Goal: Navigation & Orientation: Find specific page/section

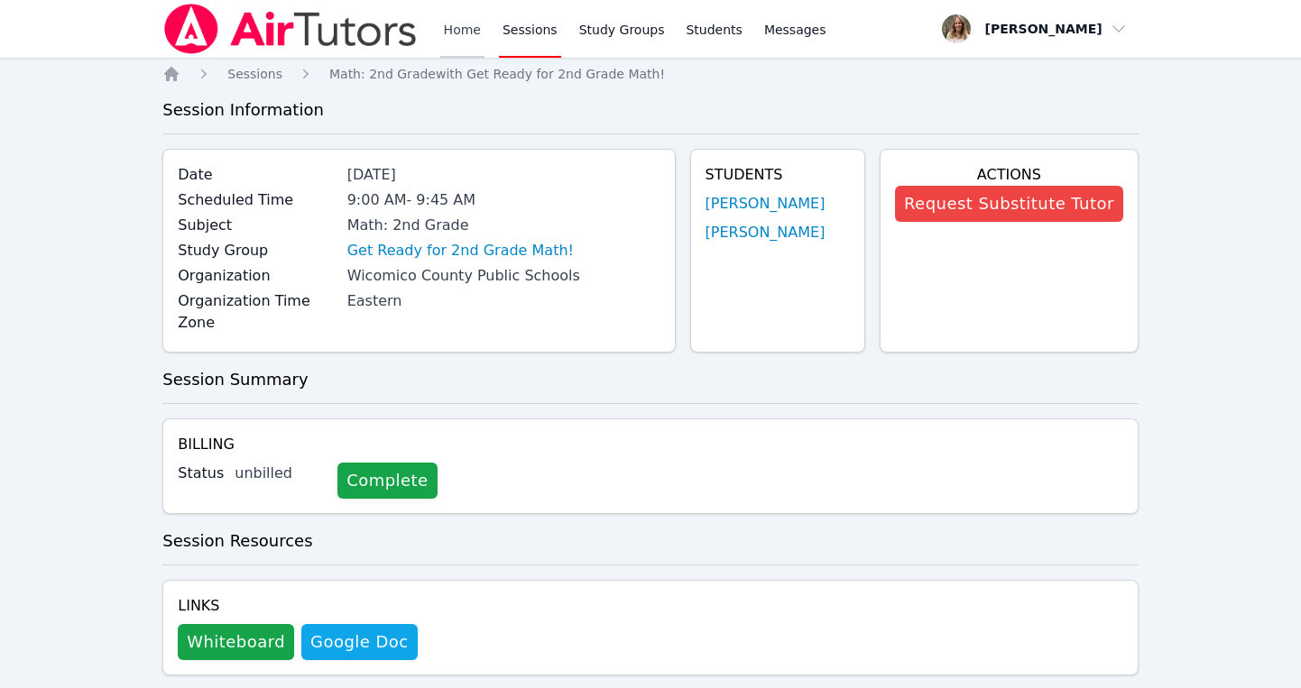
click at [453, 39] on link "Home" at bounding box center [462, 29] width 44 height 58
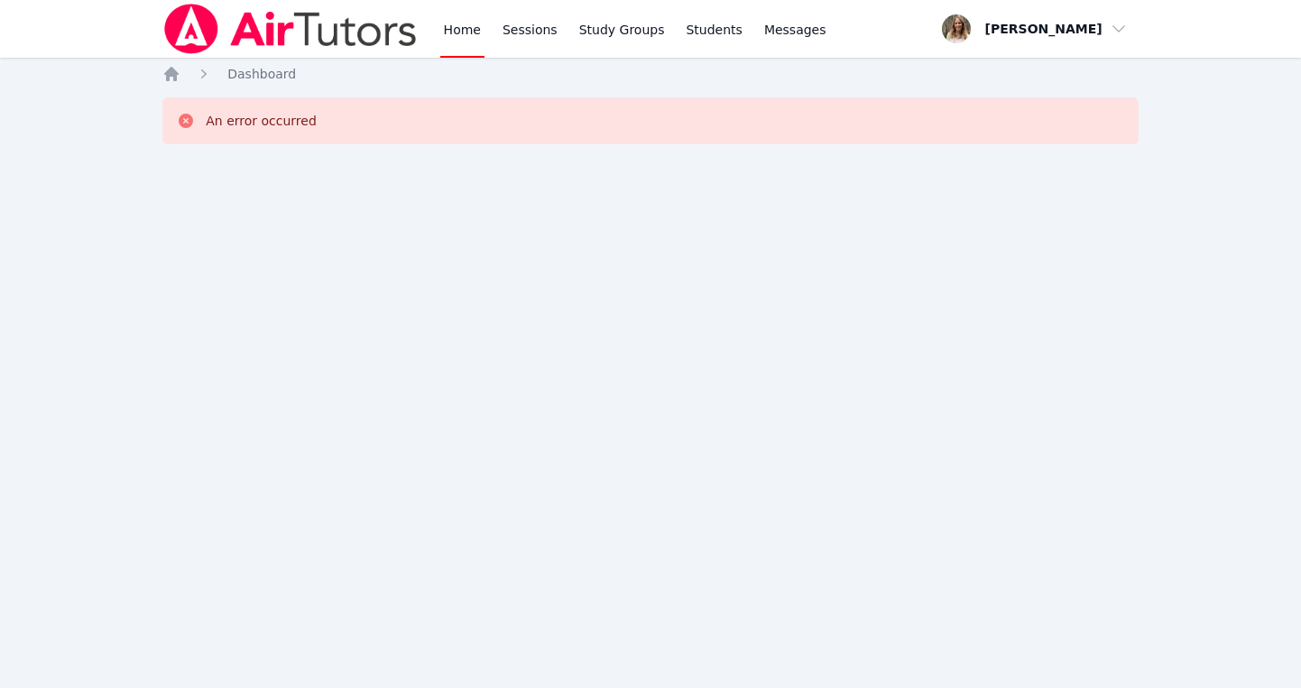
click at [187, 123] on icon at bounding box center [186, 121] width 14 height 14
click at [458, 30] on link "Home" at bounding box center [462, 29] width 44 height 58
click at [508, 34] on link "Sessions" at bounding box center [530, 29] width 62 height 58
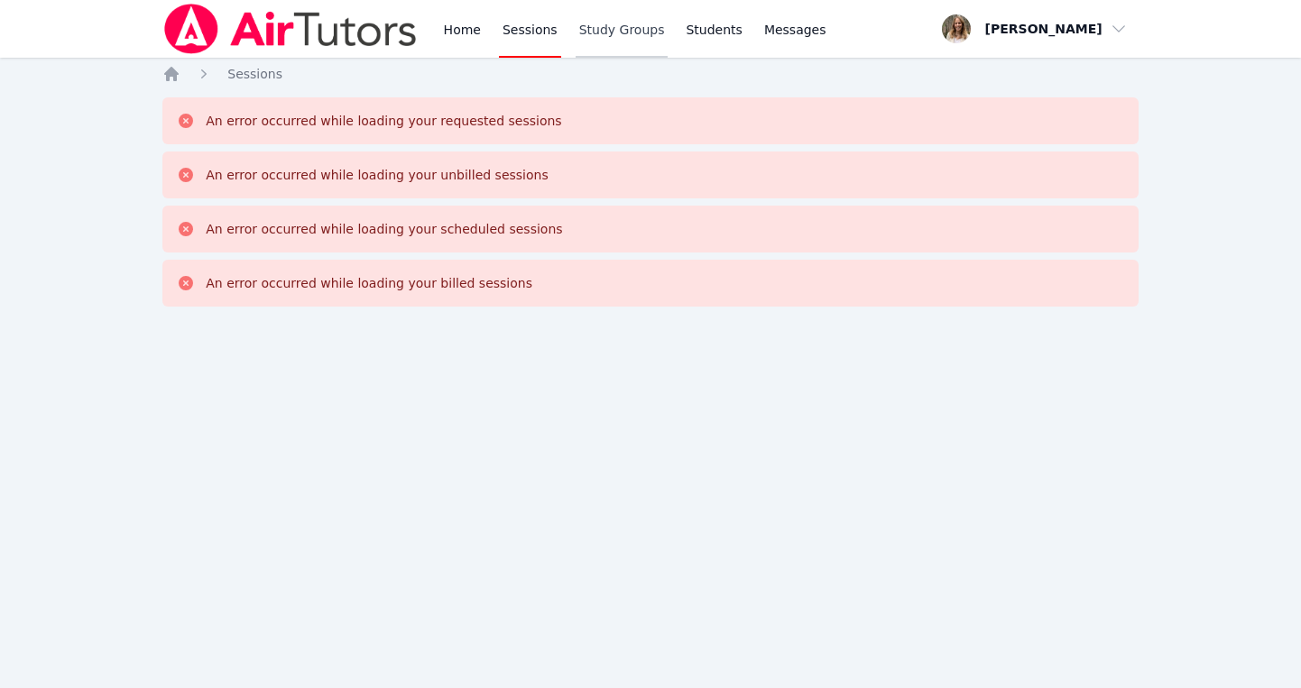
click at [592, 33] on link "Study Groups" at bounding box center [622, 29] width 93 height 58
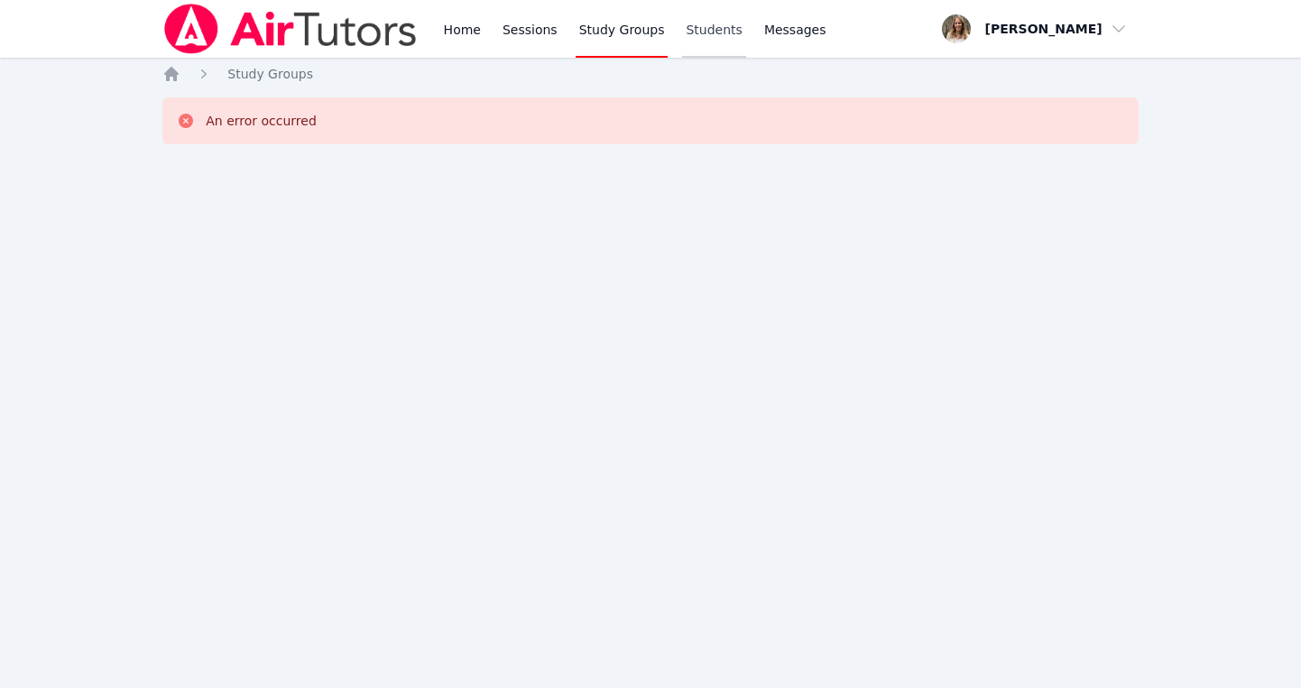
click at [691, 30] on link "Students" at bounding box center [713, 29] width 63 height 58
click at [795, 32] on span "Messages" at bounding box center [795, 30] width 62 height 18
click at [1112, 24] on span "button" at bounding box center [1035, 29] width 197 height 40
click at [984, 64] on link "Profile" at bounding box center [1041, 70] width 173 height 32
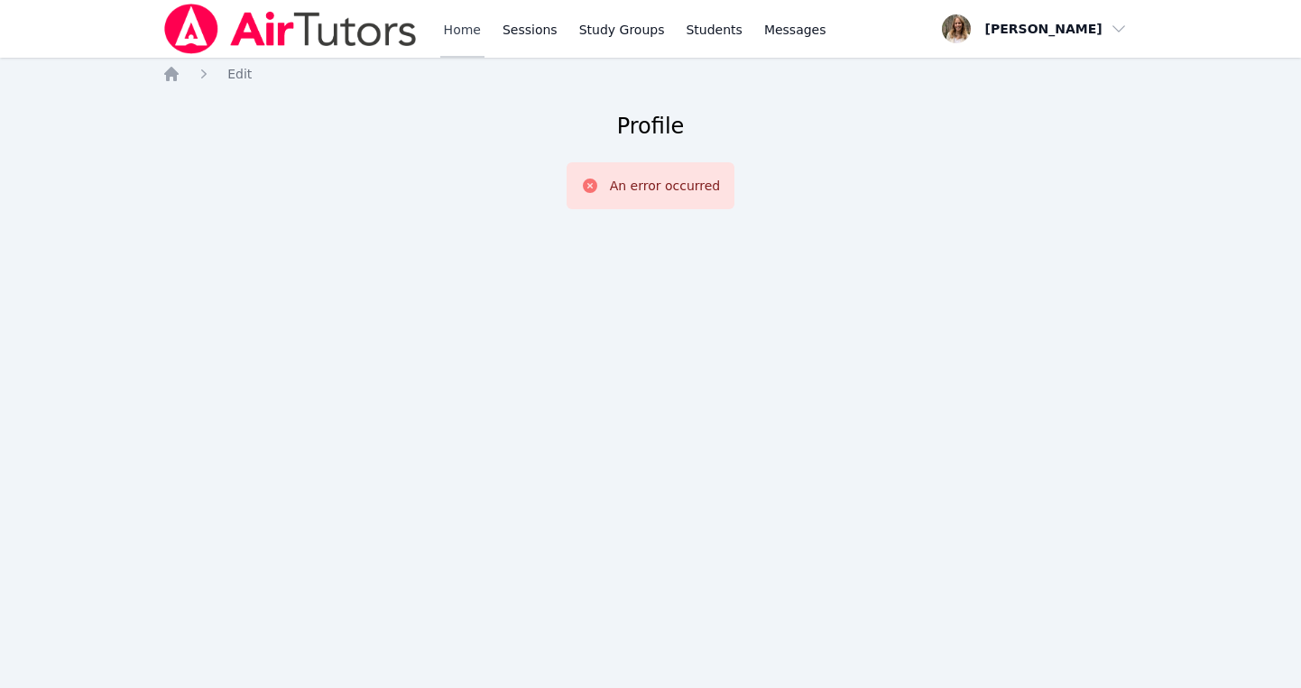
click at [459, 29] on link "Home" at bounding box center [462, 29] width 44 height 58
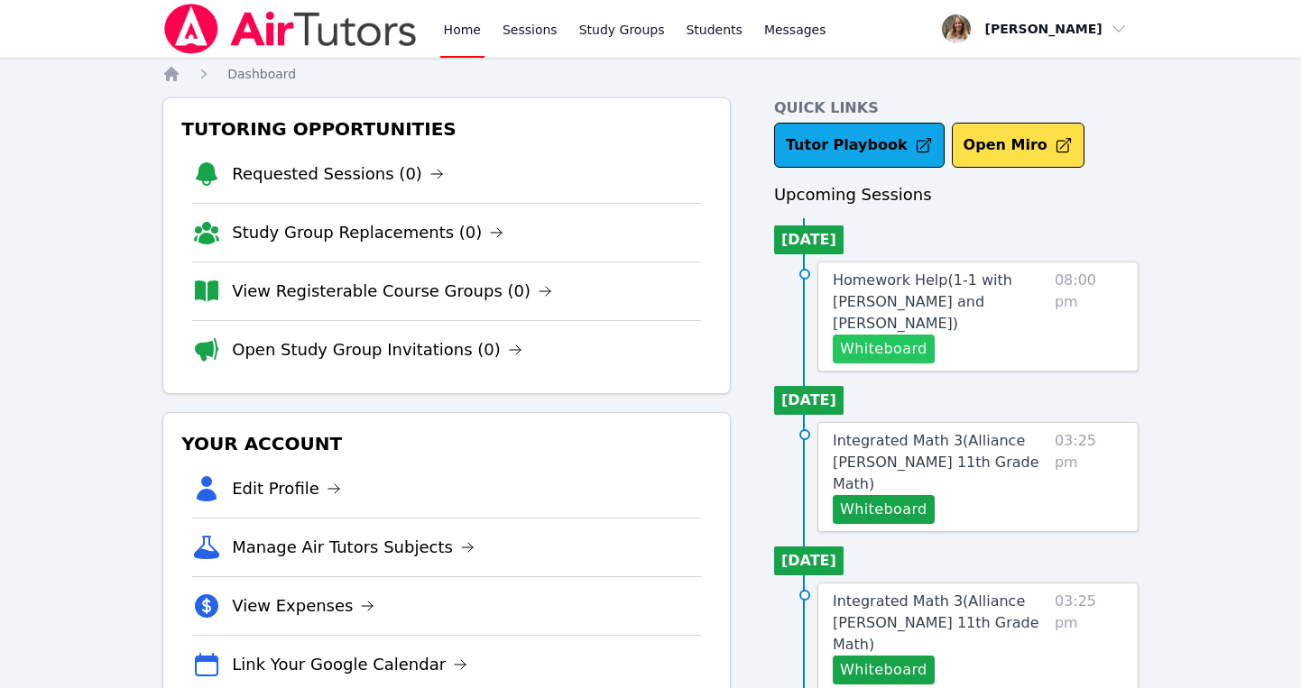
click at [881, 335] on button "Whiteboard" at bounding box center [884, 349] width 102 height 29
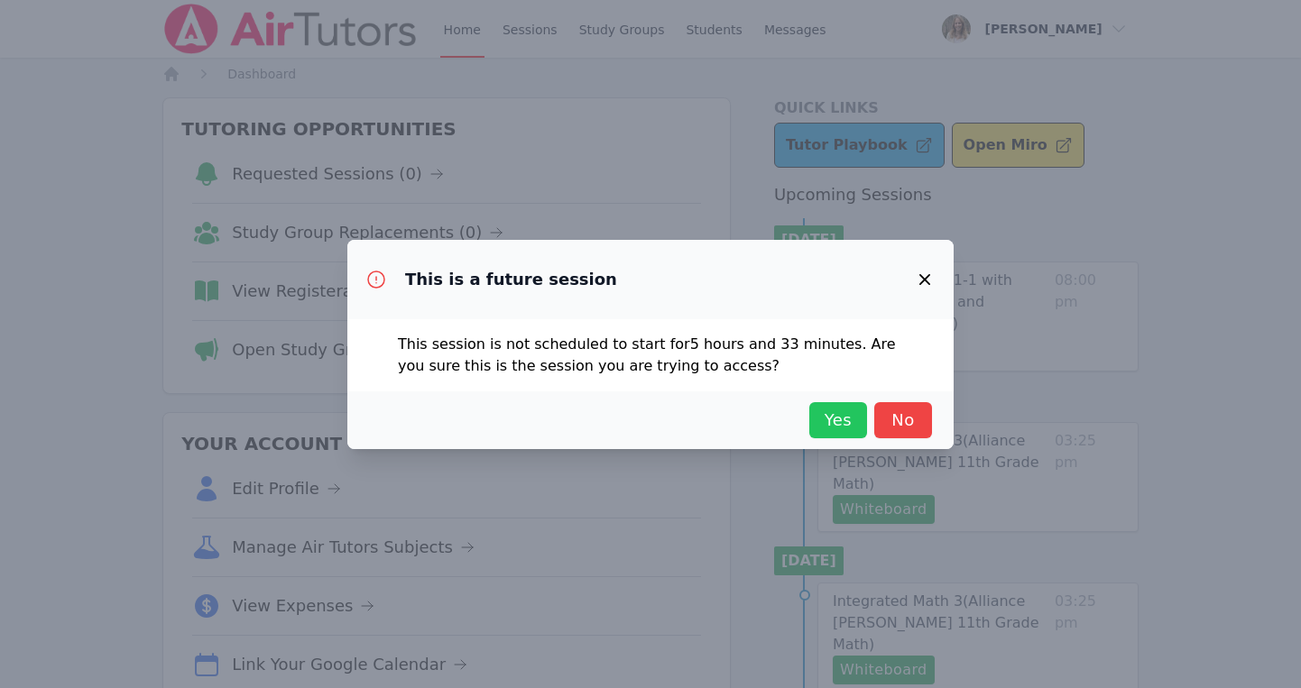
click at [825, 415] on span "Yes" at bounding box center [838, 420] width 40 height 25
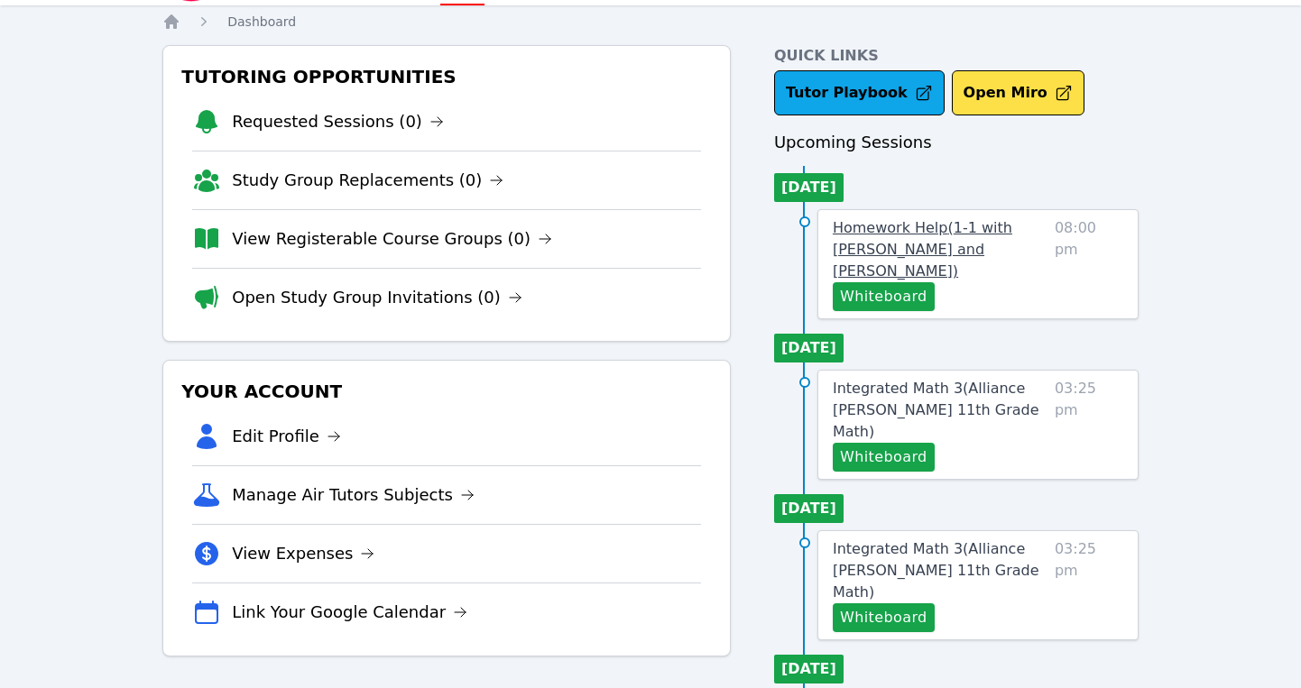
scroll to position [51, 0]
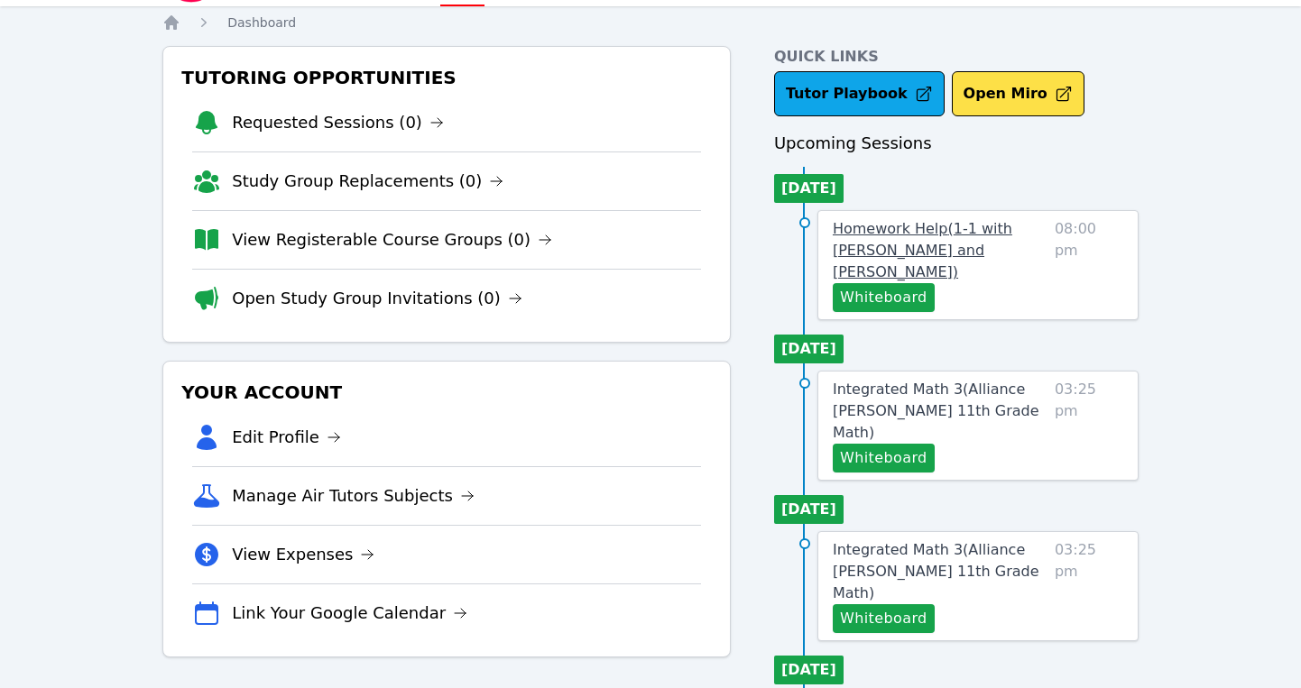
click at [942, 234] on span "Homework Help ( 1-1 with Keoni Rizzo and Sandra Davis )" at bounding box center [923, 250] width 180 height 60
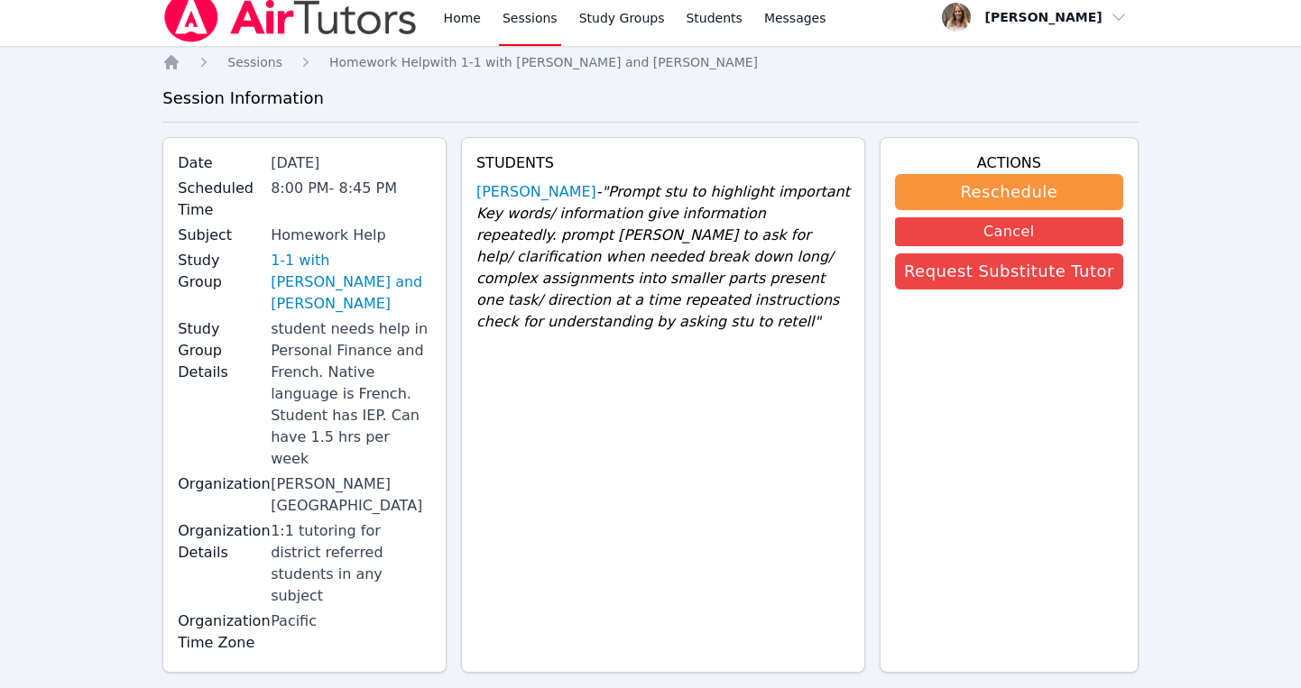
scroll to position [10, 0]
